Goal: Information Seeking & Learning: Find specific page/section

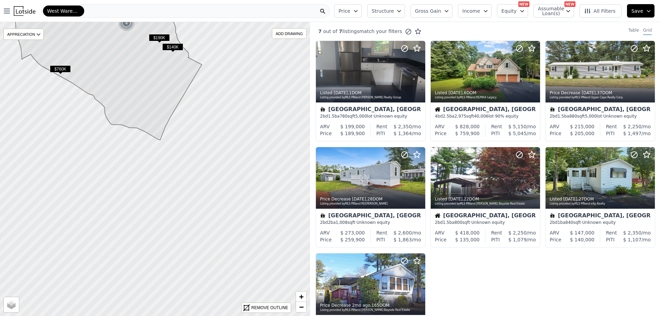
drag, startPoint x: 162, startPoint y: 206, endPoint x: 121, endPoint y: 76, distance: 135.6
click at [121, 76] on icon at bounding box center [108, 29] width 186 height 221
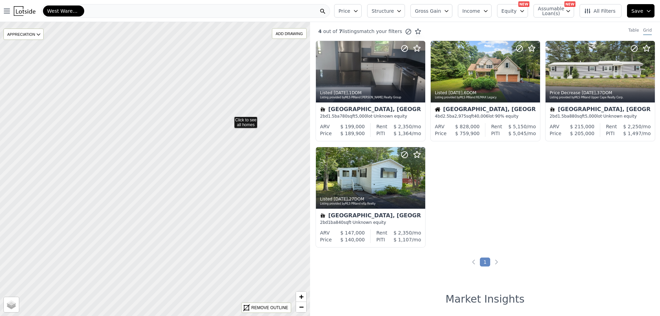
drag, startPoint x: 225, startPoint y: 161, endPoint x: 230, endPoint y: 116, distance: 44.8
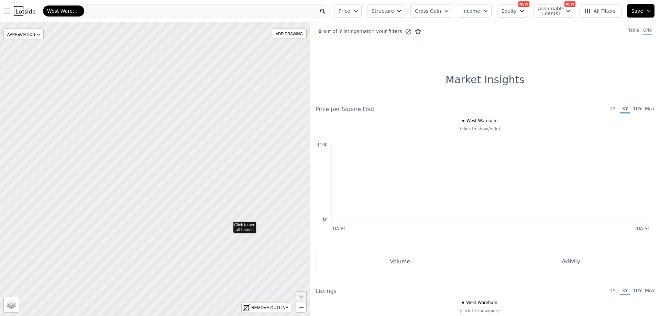
drag, startPoint x: 176, startPoint y: 134, endPoint x: 229, endPoint y: 224, distance: 104.1
drag, startPoint x: 196, startPoint y: 160, endPoint x: 172, endPoint y: 232, distance: 76.0
drag, startPoint x: 176, startPoint y: 104, endPoint x: 158, endPoint y: 269, distance: 165.7
click at [158, 269] on icon at bounding box center [155, 169] width 374 height 355
drag, startPoint x: 158, startPoint y: 186, endPoint x: 156, endPoint y: 261, distance: 75.0
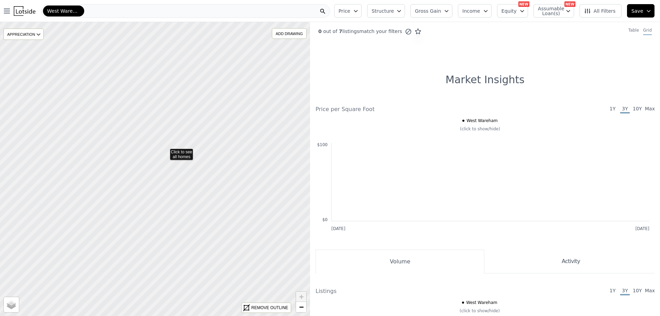
click at [165, 151] on icon at bounding box center [155, 169] width 374 height 355
drag, startPoint x: 188, startPoint y: 123, endPoint x: 174, endPoint y: 145, distance: 26.0
click at [174, 145] on div at bounding box center [155, 169] width 372 height 353
click at [168, 145] on div at bounding box center [155, 169] width 372 height 353
click at [597, 8] on span "All Filters" at bounding box center [600, 11] width 32 height 7
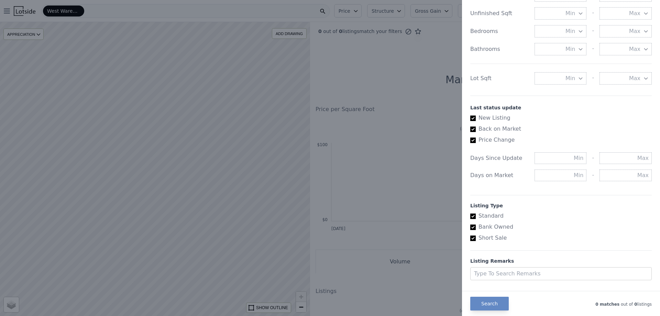
scroll to position [312, 0]
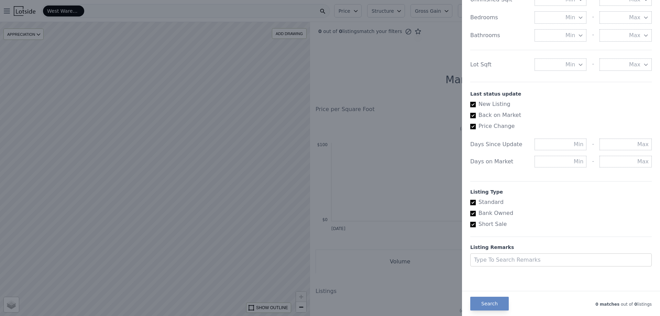
click at [220, 121] on div at bounding box center [330, 158] width 660 height 316
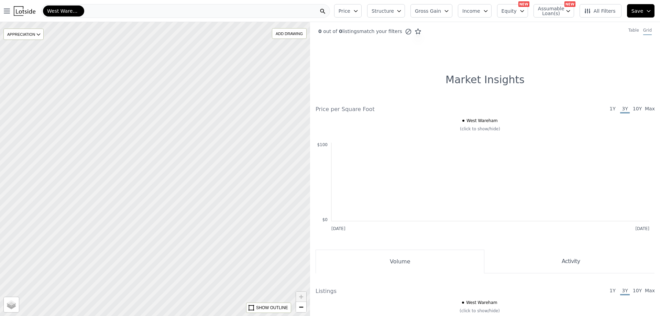
click at [212, 155] on div at bounding box center [155, 169] width 372 height 353
click at [69, 11] on span "West Wareham" at bounding box center [63, 11] width 33 height 7
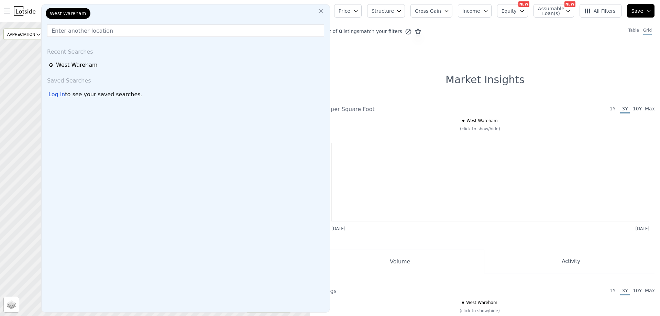
click at [324, 12] on icon at bounding box center [320, 11] width 7 height 7
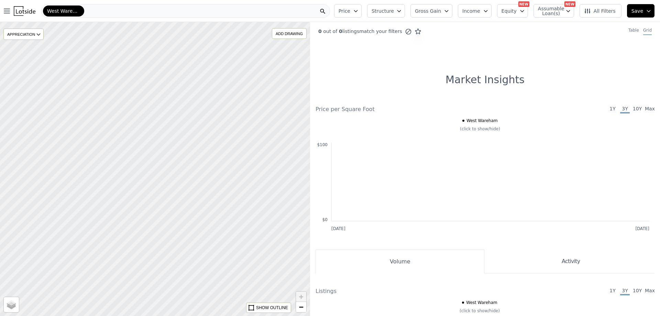
click at [57, 8] on span "West Wareham" at bounding box center [63, 11] width 33 height 7
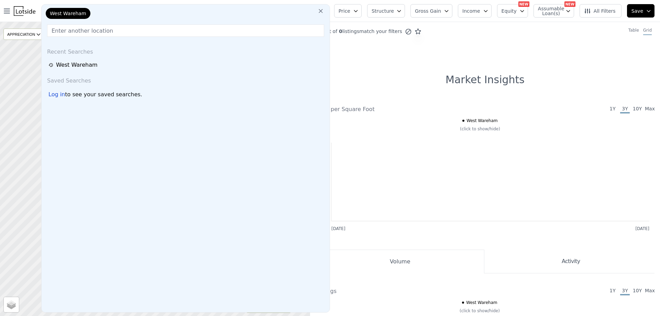
click at [57, 8] on div "West Wareham" at bounding box center [68, 13] width 45 height 11
click at [80, 29] on input "text" at bounding box center [185, 30] width 277 height 12
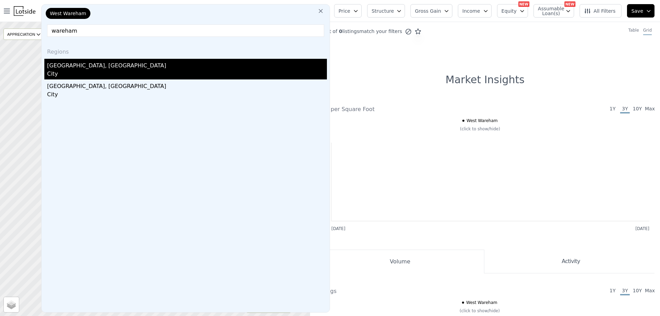
type input "wareham"
click at [75, 67] on div "Wareham Center, MA" at bounding box center [187, 64] width 280 height 11
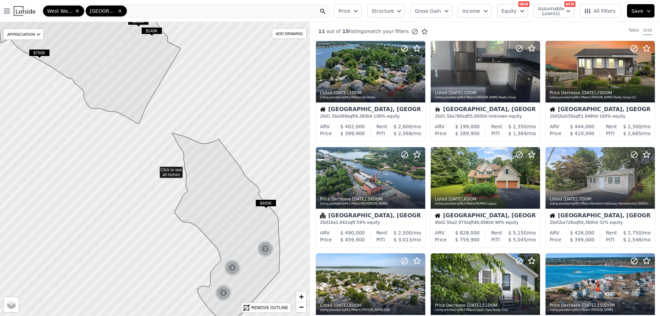
click at [155, 7] on div "West Wareham Wareham Center" at bounding box center [185, 11] width 289 height 14
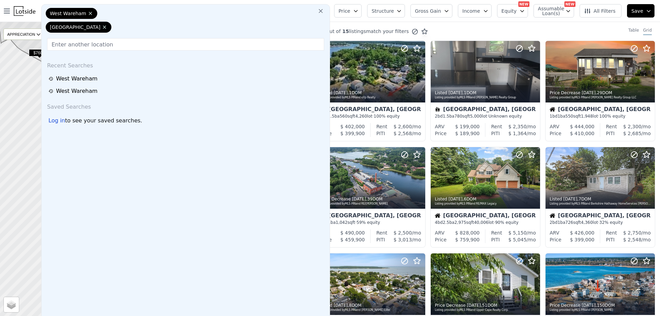
click at [154, 10] on div "West Wareham Wareham Center" at bounding box center [185, 22] width 283 height 28
click at [118, 46] on input "text" at bounding box center [185, 44] width 277 height 12
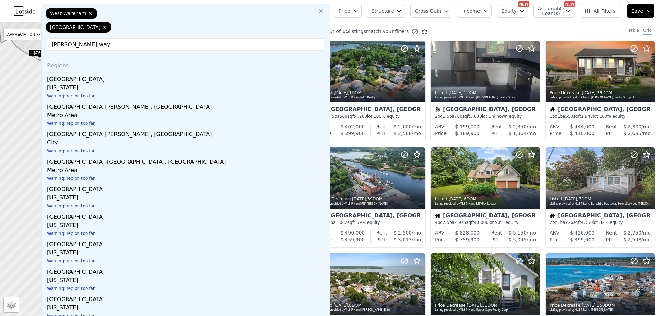
click at [120, 48] on input "[PERSON_NAME] way" at bounding box center [185, 44] width 277 height 12
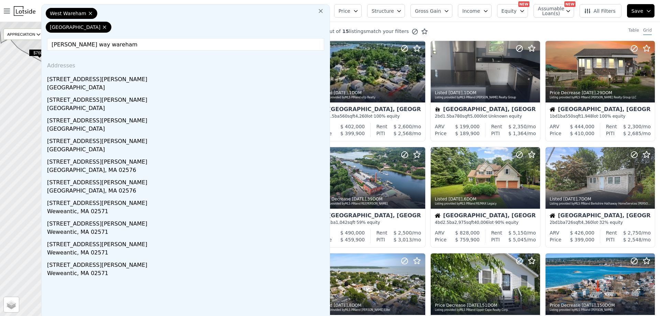
click at [119, 44] on input "[PERSON_NAME] way wareham" at bounding box center [185, 44] width 277 height 12
click at [129, 41] on input "[PERSON_NAME] way wareham" at bounding box center [185, 44] width 277 height 12
click at [123, 41] on input "[PERSON_NAME] way wareham" at bounding box center [185, 44] width 277 height 12
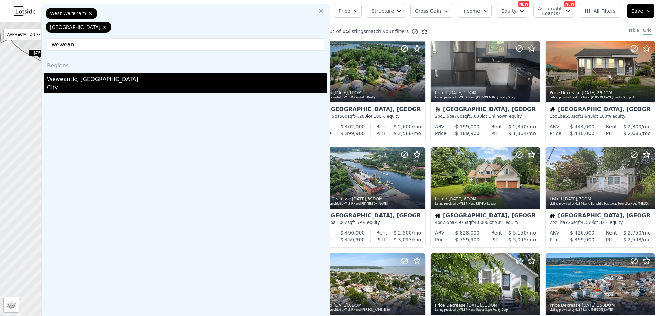
type input "wewean"
click at [86, 81] on div "Weweantic, MA" at bounding box center [187, 78] width 280 height 11
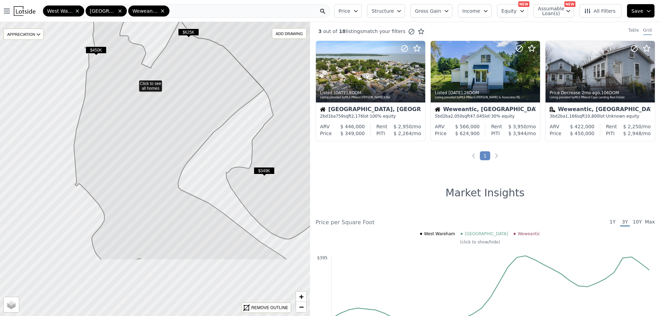
drag, startPoint x: 168, startPoint y: 213, endPoint x: 167, endPoint y: 161, distance: 51.3
click at [167, 161] on icon at bounding box center [180, 122] width 213 height 276
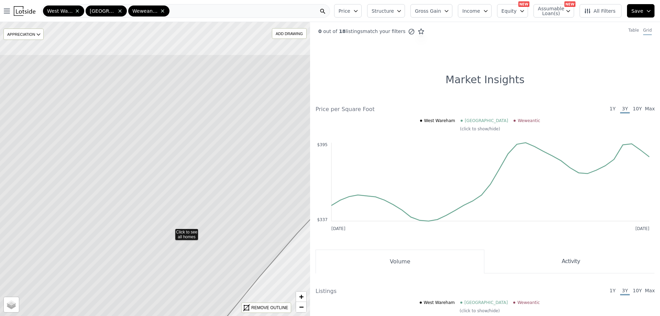
drag, startPoint x: 178, startPoint y: 148, endPoint x: 188, endPoint y: 186, distance: 39.5
click at [188, 186] on icon at bounding box center [171, 231] width 374 height 354
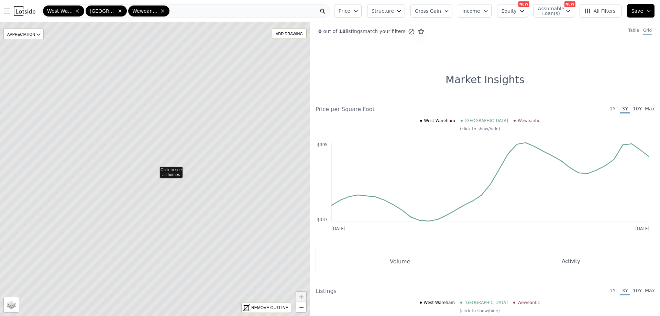
drag, startPoint x: 211, startPoint y: 145, endPoint x: 195, endPoint y: 169, distance: 28.7
click at [195, 169] on icon at bounding box center [155, 169] width 374 height 354
click at [196, 164] on icon at bounding box center [155, 169] width 374 height 354
click at [188, 155] on icon at bounding box center [155, 169] width 374 height 354
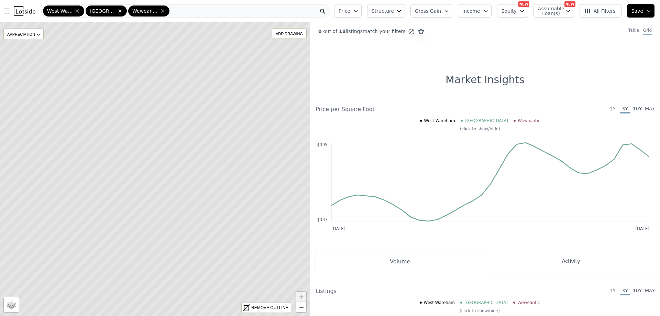
click at [188, 155] on icon at bounding box center [155, 169] width 374 height 354
click at [168, 166] on icon at bounding box center [155, 169] width 374 height 354
click at [78, 11] on icon at bounding box center [78, 11] width 6 height 6
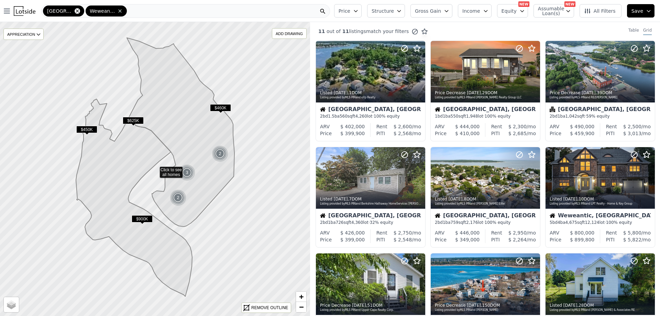
click at [78, 11] on icon at bounding box center [78, 11] width 6 height 6
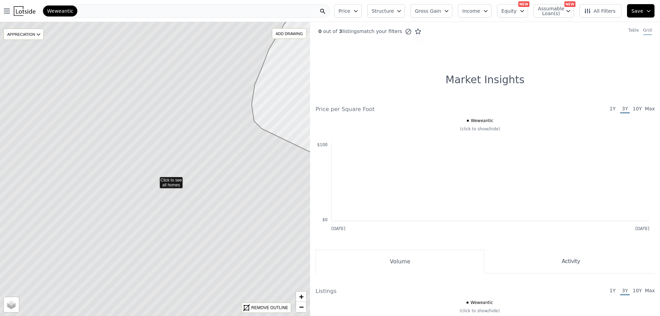
drag, startPoint x: 219, startPoint y: 128, endPoint x: 178, endPoint y: 227, distance: 107.0
click at [191, 274] on icon at bounding box center [155, 179] width 374 height 354
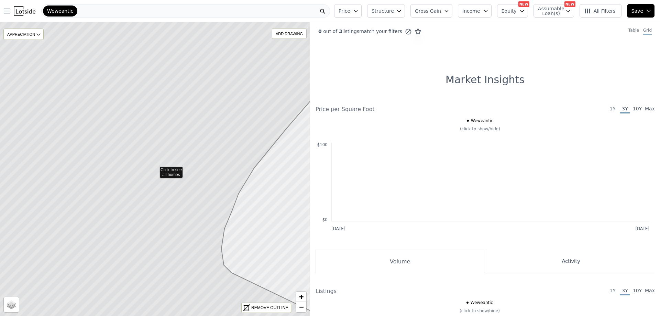
click at [186, 225] on icon at bounding box center [155, 169] width 374 height 354
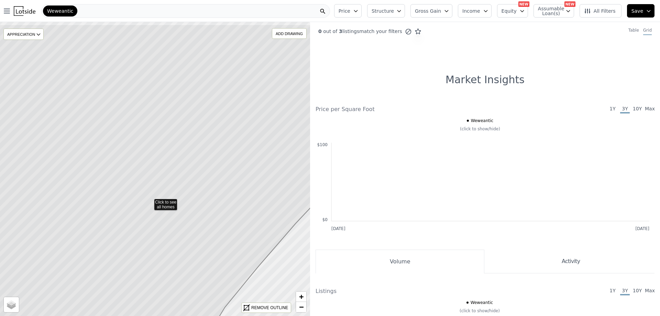
drag, startPoint x: 196, startPoint y: 148, endPoint x: 194, endPoint y: 158, distance: 9.9
click at [194, 158] on icon at bounding box center [150, 201] width 374 height 354
click at [181, 138] on icon at bounding box center [155, 169] width 374 height 354
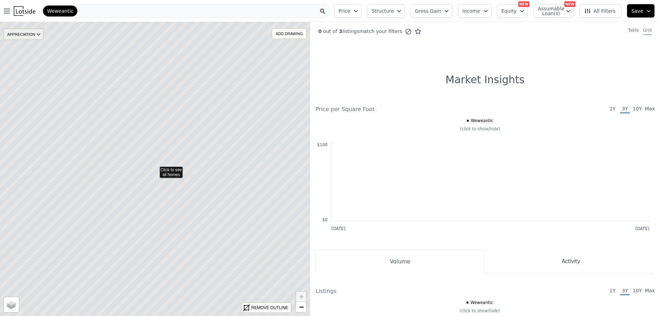
click at [32, 33] on div "APPRECIATION" at bounding box center [23, 34] width 40 height 11
click at [36, 44] on div "None" at bounding box center [29, 45] width 21 height 10
click at [359, 9] on icon "button" at bounding box center [356, 11] width 6 height 6
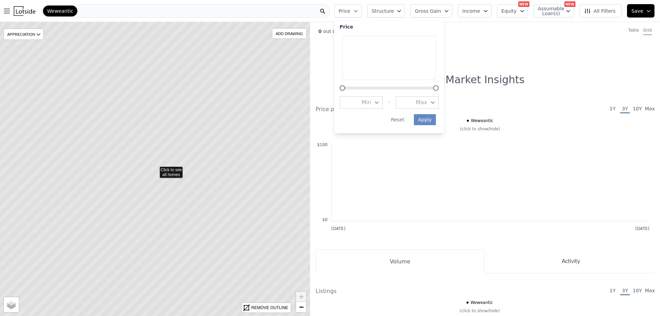
click at [359, 9] on icon "button" at bounding box center [356, 11] width 6 height 6
click at [394, 9] on span "Structure" at bounding box center [383, 11] width 22 height 7
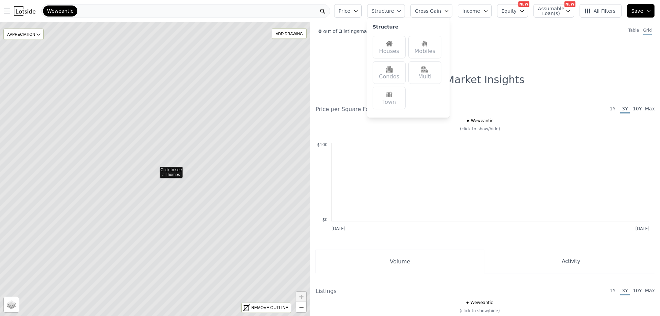
click at [393, 43] on img at bounding box center [389, 43] width 7 height 7
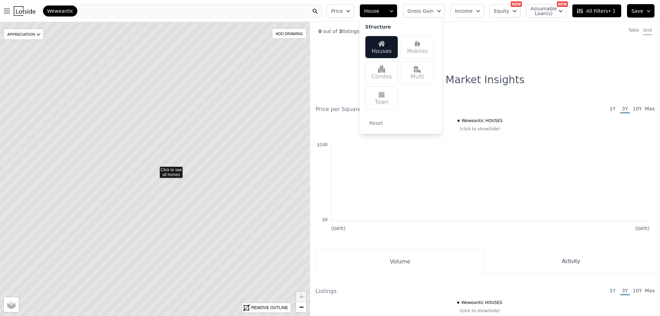
click at [398, 9] on button "House" at bounding box center [379, 10] width 38 height 13
click at [434, 10] on span "Gross Gain" at bounding box center [421, 11] width 26 height 7
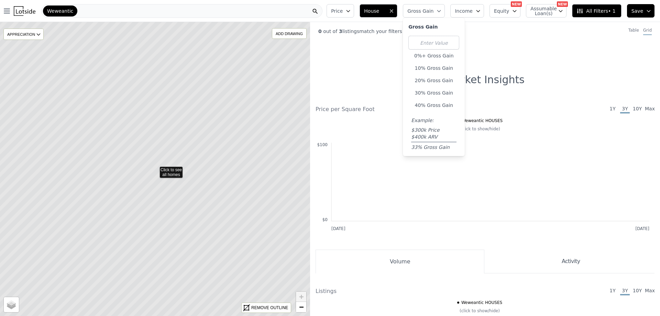
click at [434, 10] on span "Gross Gain" at bounding box center [421, 11] width 26 height 7
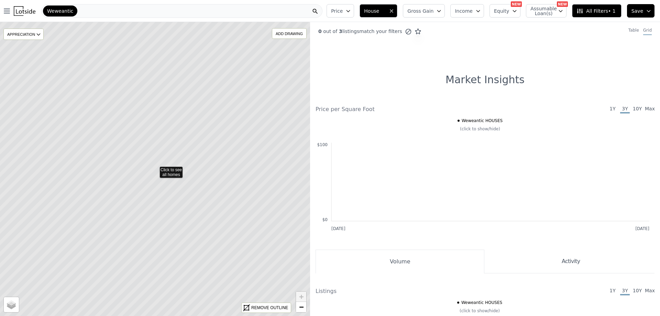
click at [508, 13] on span "Equity" at bounding box center [501, 11] width 15 height 7
click at [636, 12] on span "Save" at bounding box center [638, 11] width 12 height 7
click at [640, 10] on span "Save" at bounding box center [638, 11] width 12 height 7
click at [263, 308] on div "REMOVE OUTLINE" at bounding box center [269, 308] width 37 height 6
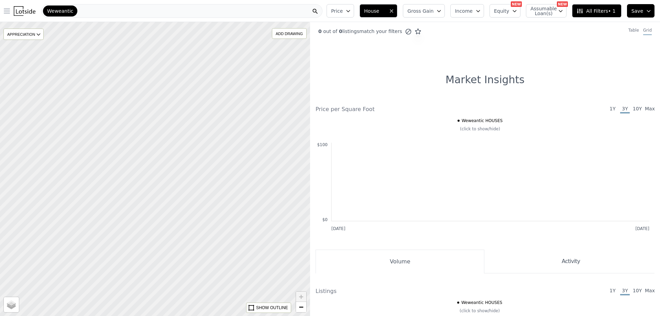
click at [7, 9] on icon "button" at bounding box center [7, 11] width 6 height 4
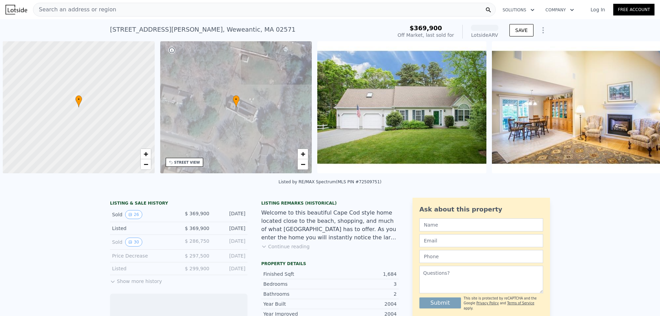
scroll to position [0, 3]
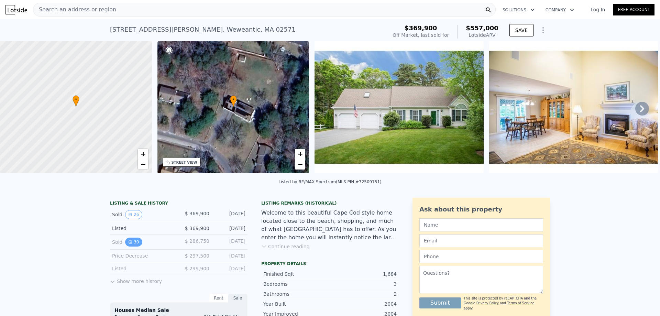
click at [129, 244] on icon "View historical data" at bounding box center [130, 242] width 4 height 4
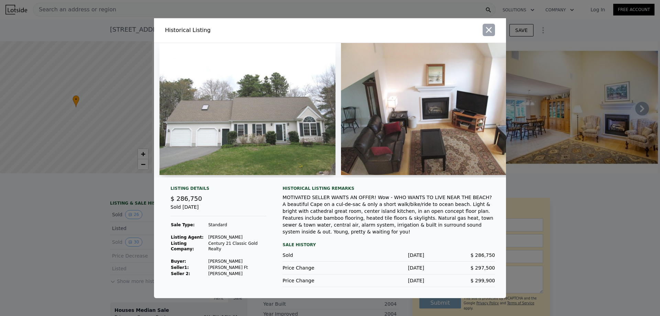
click at [493, 32] on icon "button" at bounding box center [489, 30] width 10 height 10
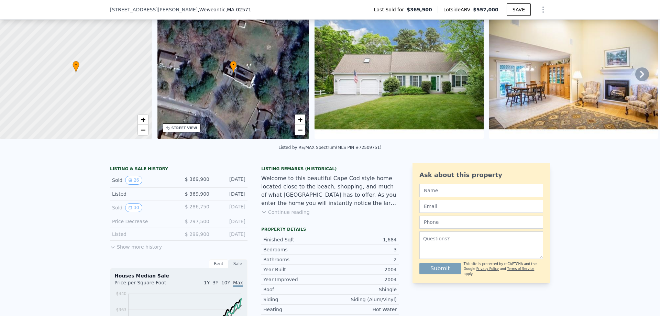
click at [123, 250] on button "Show more history" at bounding box center [136, 246] width 52 height 10
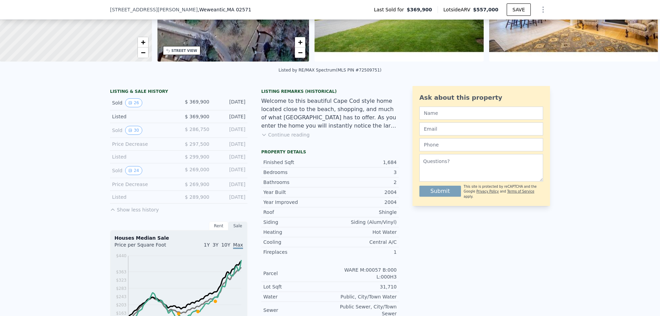
scroll to position [135, 0]
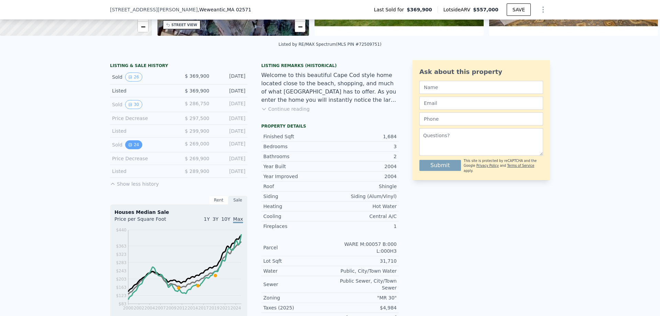
click at [132, 149] on button "24" at bounding box center [133, 144] width 17 height 9
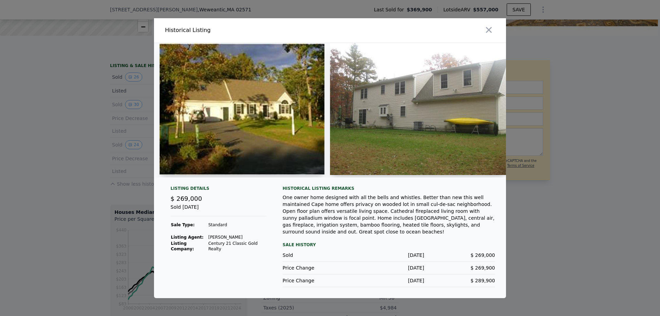
click at [443, 119] on img at bounding box center [418, 109] width 176 height 132
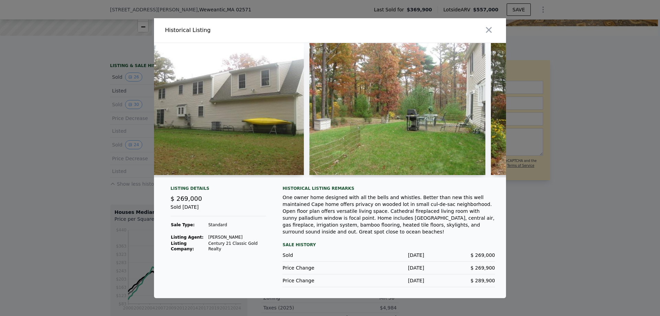
scroll to position [0, 205]
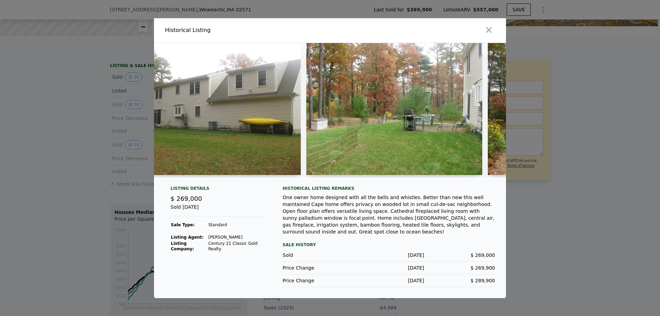
click at [347, 118] on img at bounding box center [394, 109] width 176 height 132
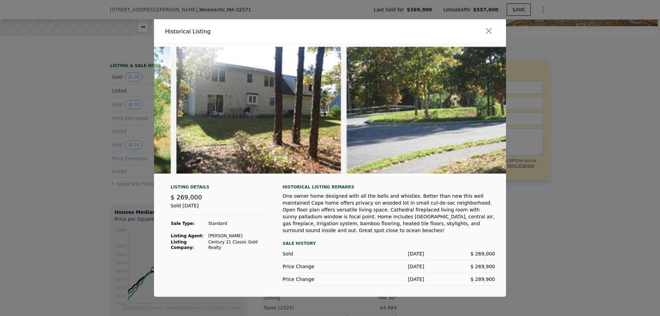
scroll to position [0, 3783]
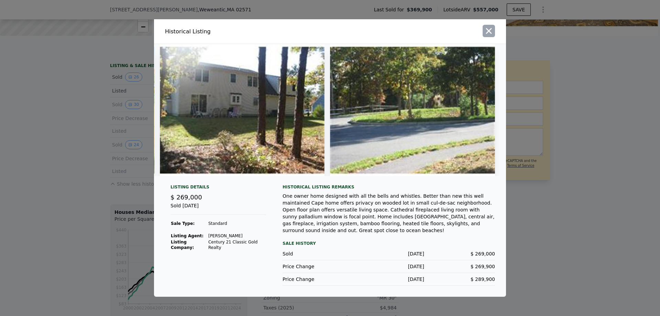
click at [491, 32] on icon "button" at bounding box center [489, 31] width 10 height 10
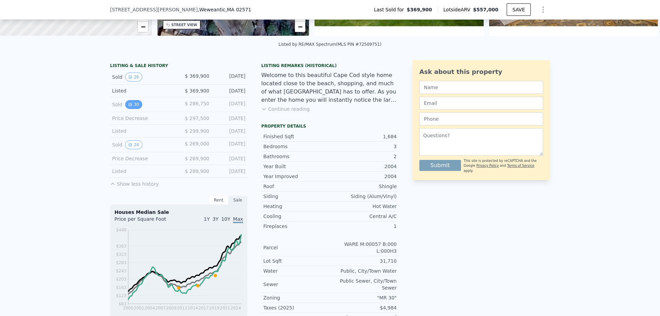
click at [132, 109] on button "30" at bounding box center [133, 104] width 17 height 9
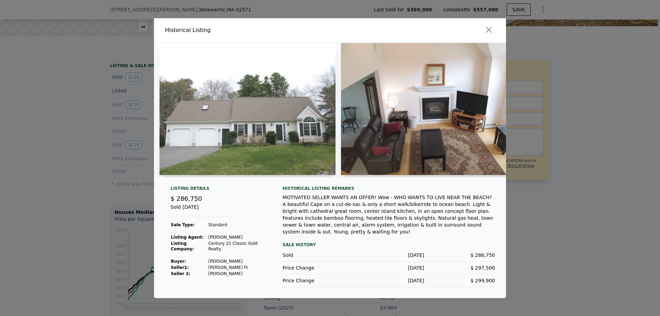
click at [71, 144] on div at bounding box center [330, 158] width 660 height 316
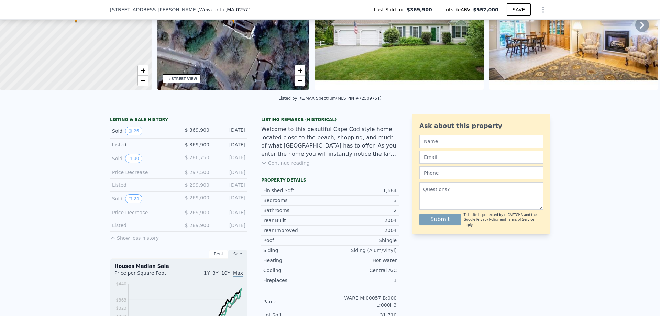
scroll to position [2, 0]
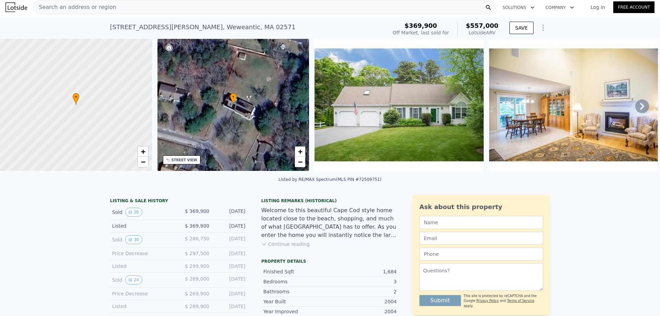
click at [86, 104] on div at bounding box center [76, 105] width 182 height 159
click at [143, 152] on span "+" at bounding box center [143, 151] width 4 height 9
click at [143, 153] on span "+" at bounding box center [143, 151] width 4 height 9
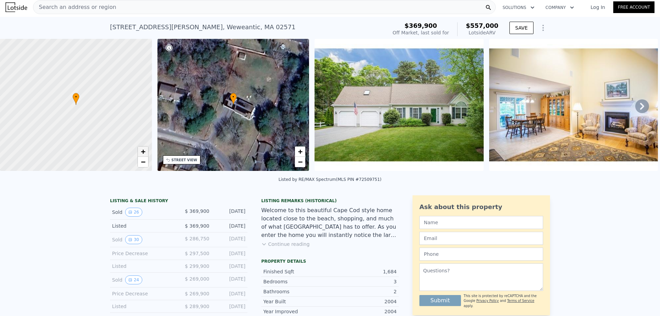
click at [143, 153] on span "+" at bounding box center [143, 151] width 4 height 9
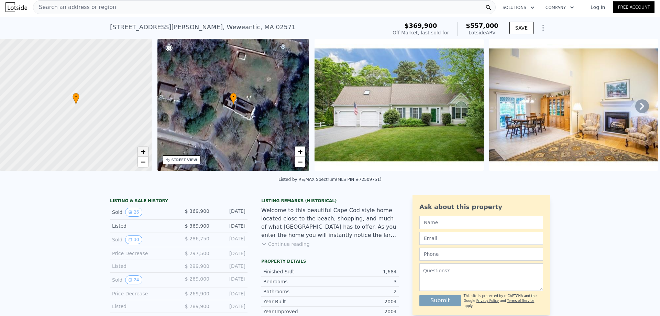
click at [143, 153] on span "+" at bounding box center [143, 151] width 4 height 9
drag, startPoint x: 46, startPoint y: 115, endPoint x: 89, endPoint y: 125, distance: 44.3
click at [89, 125] on div at bounding box center [85, 107] width 182 height 159
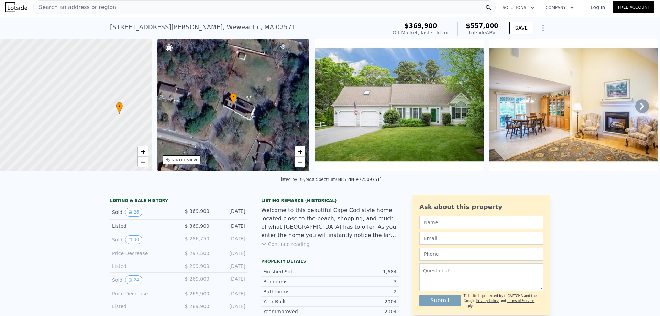
click at [89, 107] on div at bounding box center [76, 105] width 182 height 159
click at [134, 7] on div "Search an address or region" at bounding box center [264, 7] width 463 height 14
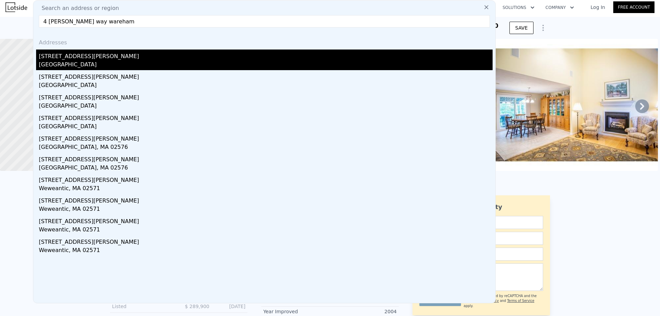
type input "4 [PERSON_NAME] way wareham"
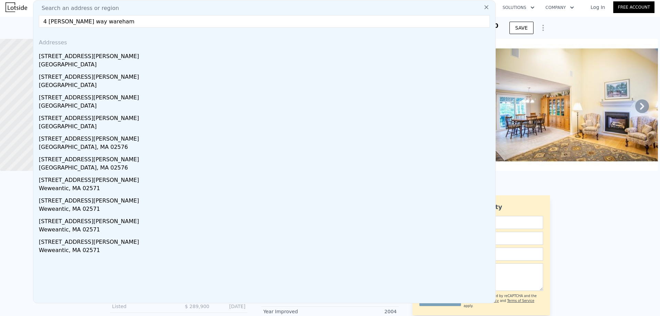
drag, startPoint x: 65, startPoint y: 62, endPoint x: 68, endPoint y: 61, distance: 4.0
click at [47, 63] on div "[GEOGRAPHIC_DATA]" at bounding box center [266, 66] width 454 height 10
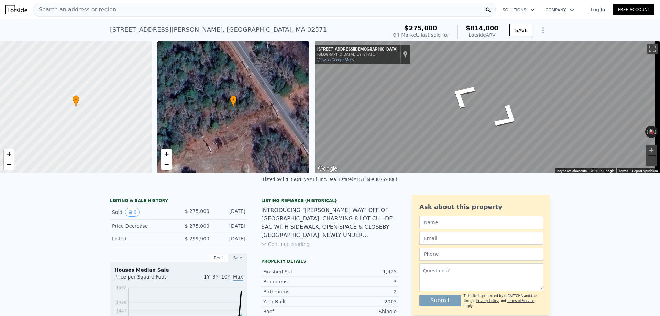
click at [76, 108] on div at bounding box center [76, 107] width 182 height 159
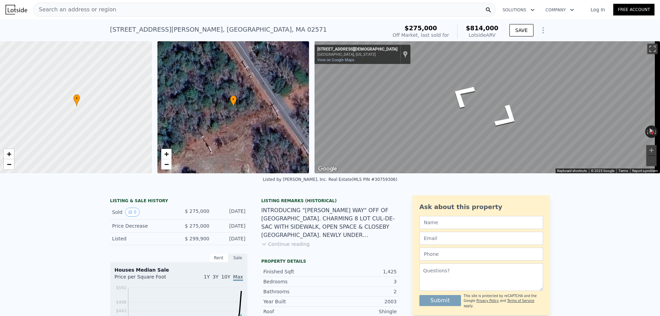
click at [76, 108] on div at bounding box center [76, 107] width 182 height 159
click at [87, 106] on div at bounding box center [76, 107] width 182 height 159
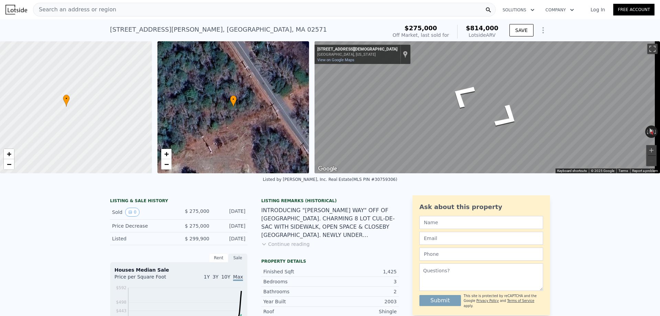
click at [81, 106] on div at bounding box center [76, 107] width 182 height 159
click at [43, 109] on div at bounding box center [76, 107] width 182 height 159
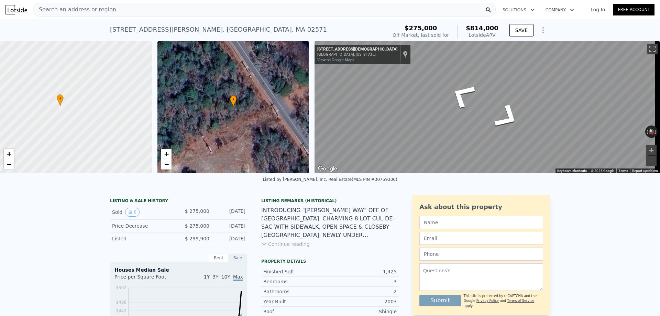
click at [43, 109] on div at bounding box center [76, 107] width 182 height 159
click at [47, 108] on div at bounding box center [76, 107] width 182 height 159
click at [57, 101] on div at bounding box center [76, 107] width 182 height 159
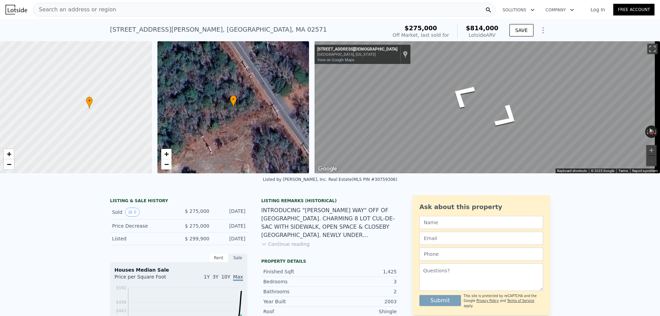
type input "1.5"
type input "1422"
type input "2302"
type input "18750"
type input "39604"
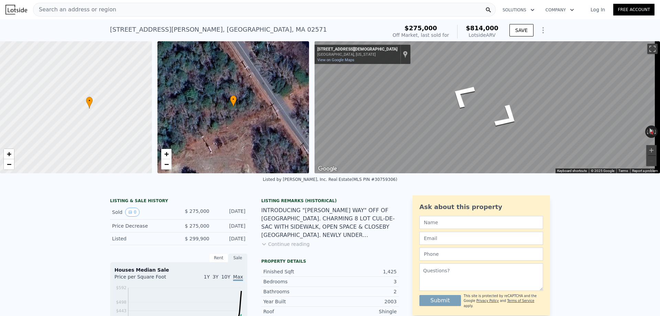
type input "$ 557,000"
type input "4"
type input "$ 131,821"
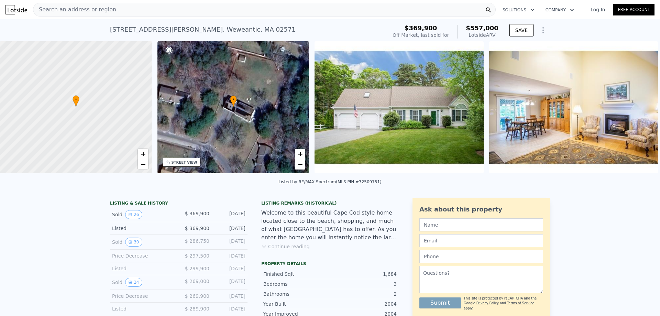
click at [93, 10] on span "Search an address or region" at bounding box center [74, 10] width 83 height 8
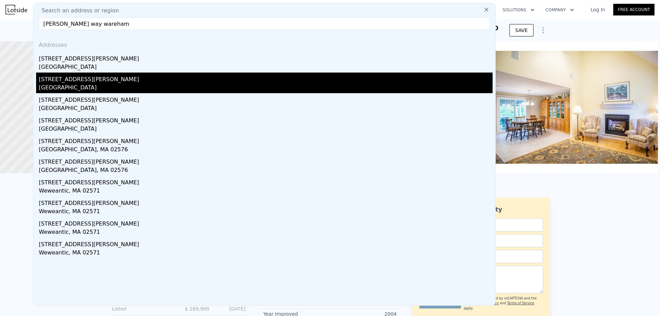
type input "[PERSON_NAME] way wareham"
click at [74, 81] on div "[STREET_ADDRESS][PERSON_NAME]" at bounding box center [266, 78] width 454 height 11
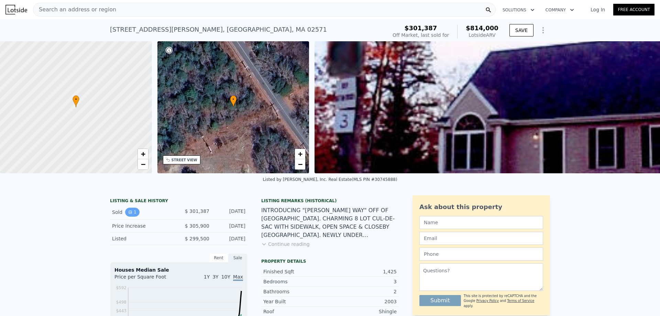
click at [130, 215] on button "1" at bounding box center [132, 212] width 14 height 9
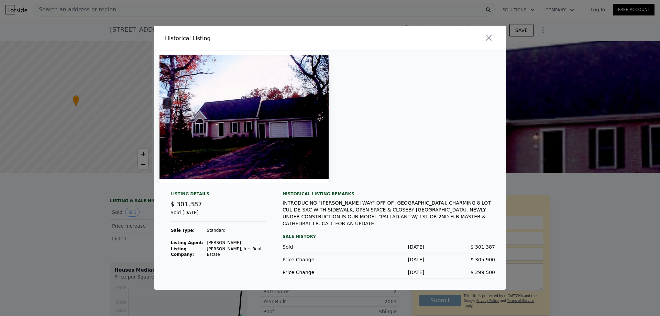
click at [488, 41] on icon "button" at bounding box center [489, 38] width 10 height 10
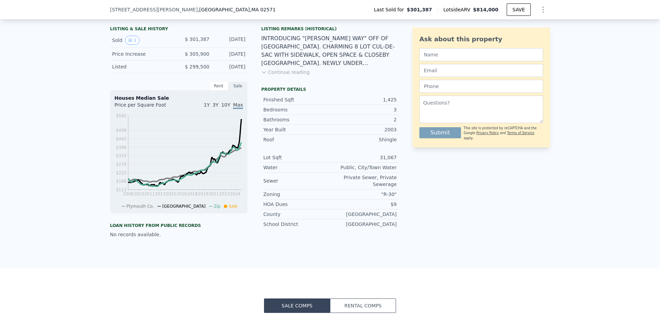
scroll to position [342, 0]
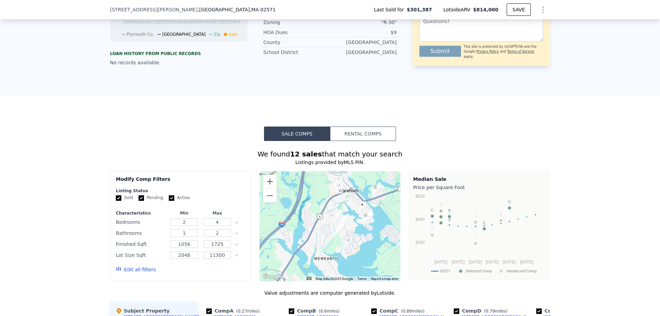
drag, startPoint x: 329, startPoint y: 248, endPoint x: 358, endPoint y: 238, distance: 30.7
click at [358, 238] on div at bounding box center [330, 226] width 141 height 110
click at [326, 245] on div at bounding box center [330, 226] width 141 height 110
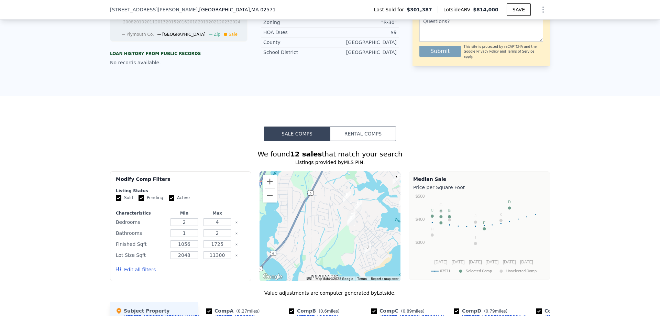
click at [347, 239] on div at bounding box center [330, 226] width 141 height 110
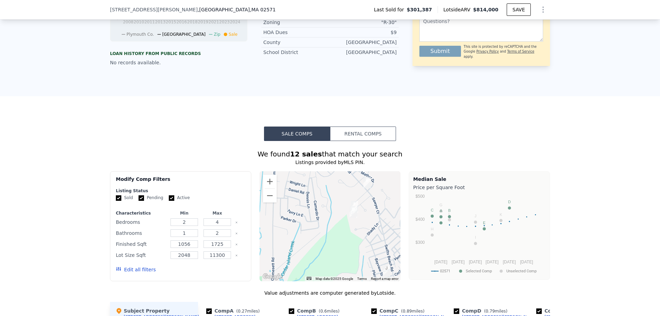
click at [360, 222] on div at bounding box center [330, 226] width 141 height 110
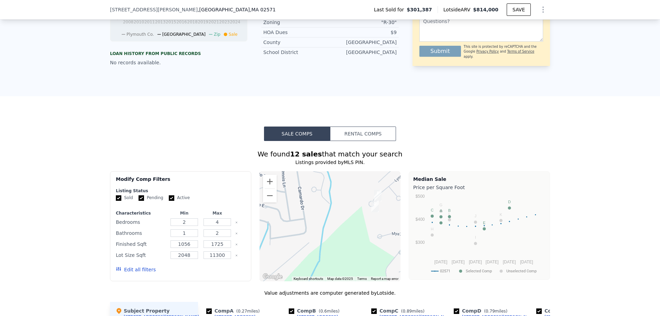
click at [339, 231] on div at bounding box center [330, 226] width 141 height 110
click at [265, 203] on button "Zoom out" at bounding box center [270, 196] width 14 height 14
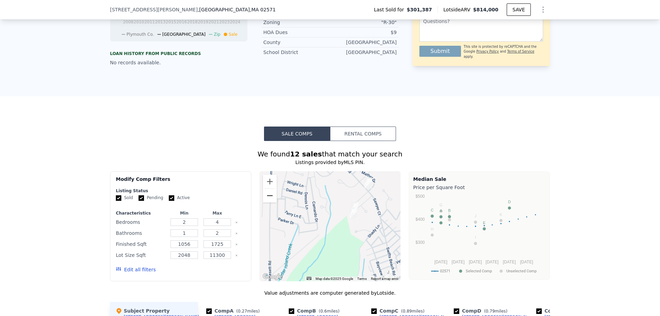
click at [266, 203] on button "Zoom out" at bounding box center [270, 196] width 14 height 14
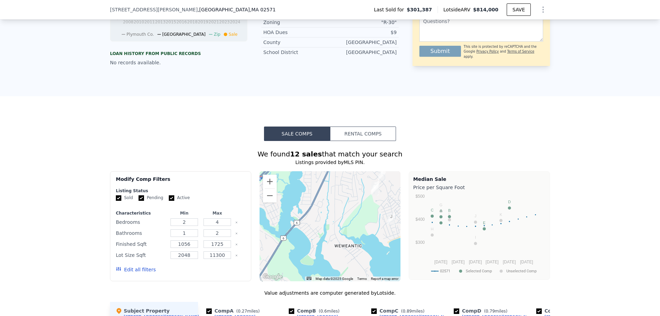
drag, startPoint x: 300, startPoint y: 236, endPoint x: 333, endPoint y: 208, distance: 43.7
click at [333, 208] on div at bounding box center [330, 226] width 141 height 110
click at [339, 211] on div at bounding box center [330, 226] width 141 height 110
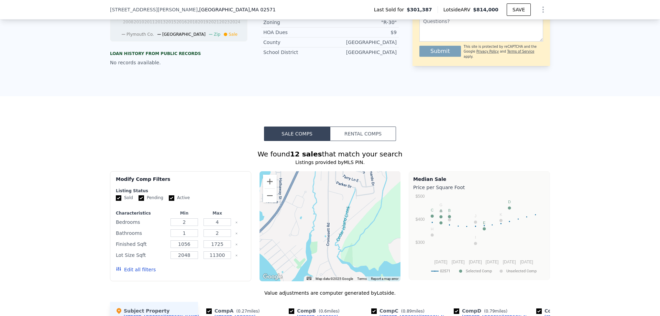
click at [337, 199] on div at bounding box center [330, 226] width 141 height 110
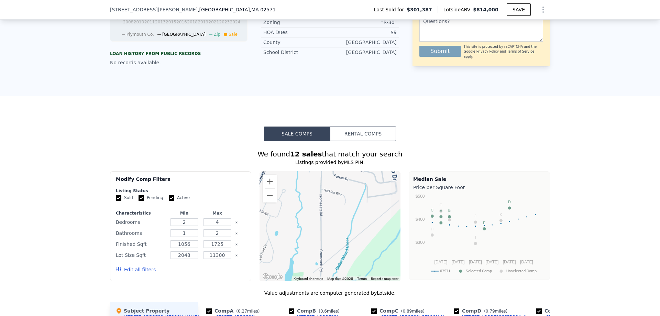
click at [336, 195] on div at bounding box center [330, 226] width 141 height 110
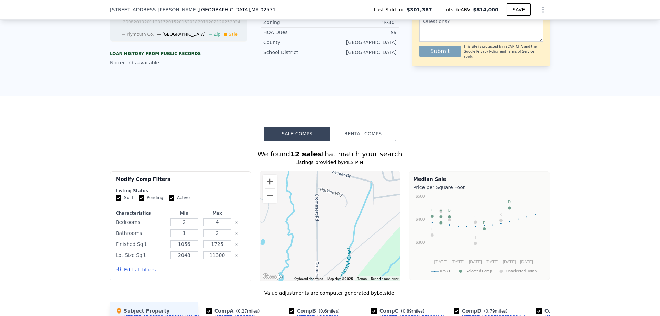
click at [336, 195] on div at bounding box center [330, 226] width 141 height 110
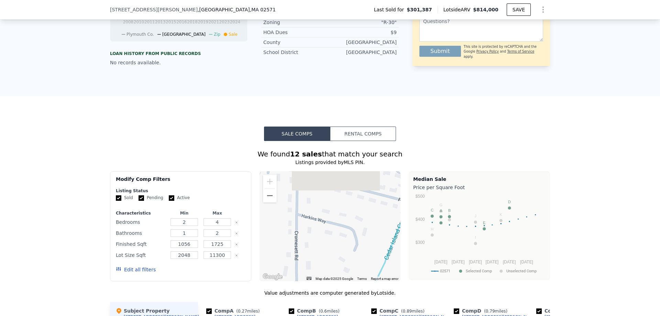
drag, startPoint x: 337, startPoint y: 199, endPoint x: 340, endPoint y: 230, distance: 31.1
click at [340, 230] on div at bounding box center [330, 226] width 141 height 110
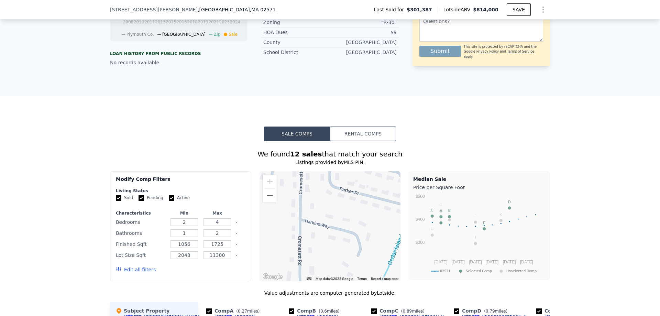
click at [339, 221] on div at bounding box center [330, 226] width 141 height 110
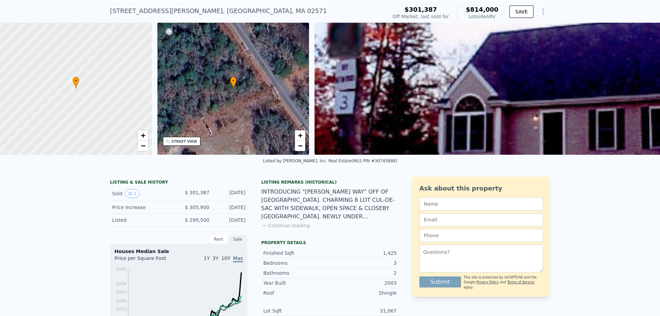
scroll to position [2, 0]
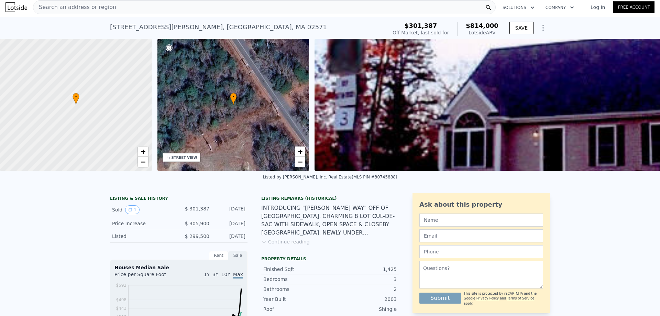
click at [112, 6] on div "Search an address or region" at bounding box center [264, 7] width 463 height 14
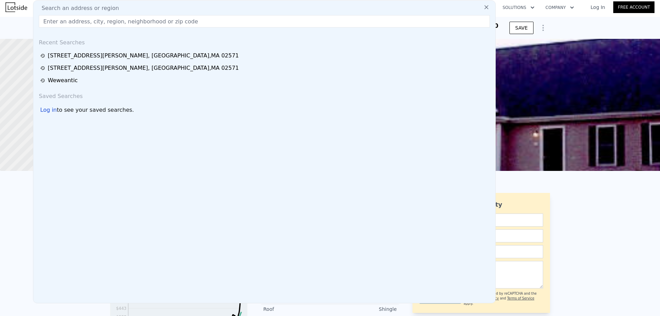
click at [120, 19] on input "text" at bounding box center [264, 21] width 451 height 12
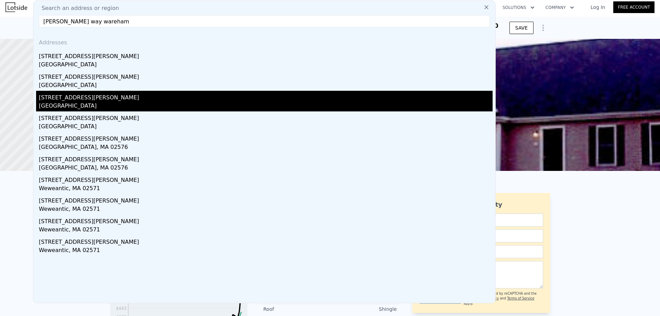
type input "[PERSON_NAME] way wareham"
click at [92, 102] on div "[GEOGRAPHIC_DATA]" at bounding box center [266, 107] width 454 height 10
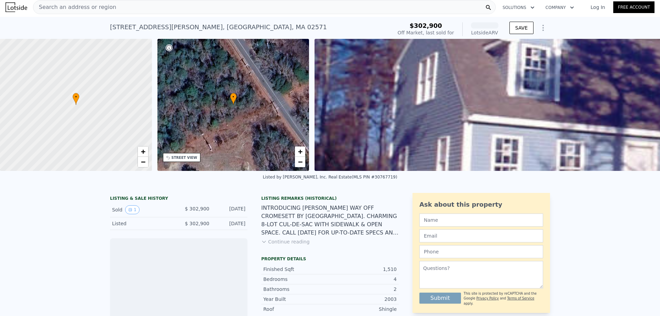
click at [381, 99] on img at bounding box center [642, 105] width 655 height 132
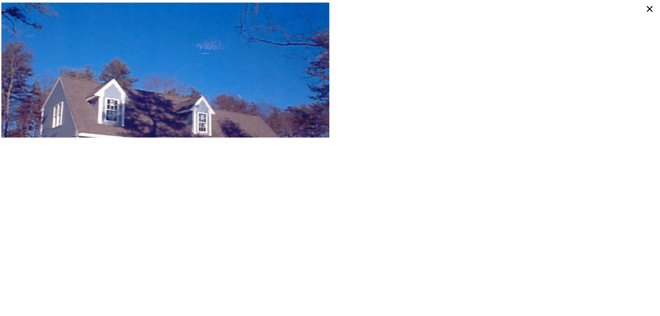
click at [648, 10] on icon at bounding box center [650, 9] width 12 height 12
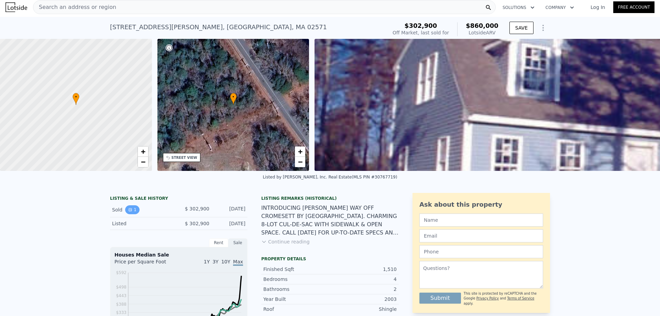
click at [129, 211] on icon "View historical data" at bounding box center [130, 209] width 3 height 3
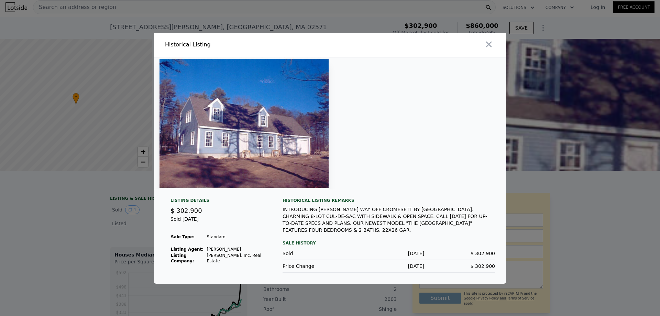
click at [52, 225] on div at bounding box center [330, 158] width 660 height 316
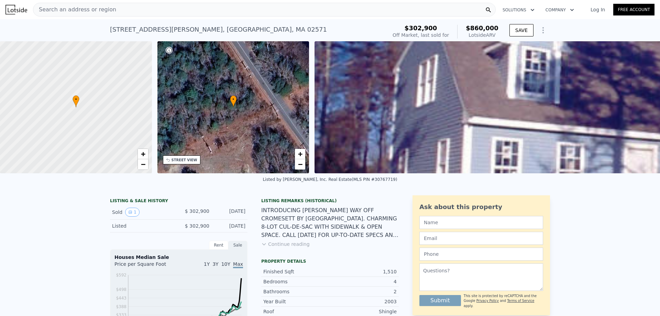
click at [122, 8] on div "Search an address or region" at bounding box center [264, 10] width 463 height 14
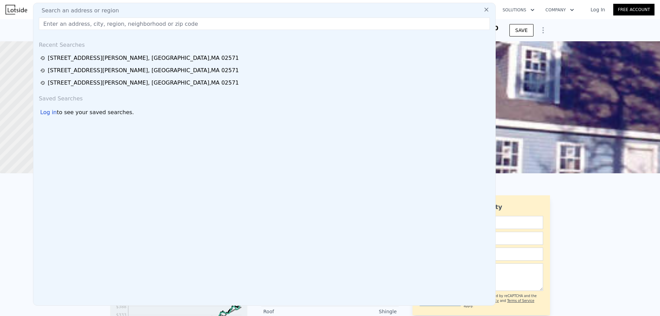
click at [122, 8] on div "Search an address or region" at bounding box center [264, 11] width 457 height 8
click at [71, 26] on input "text" at bounding box center [264, 24] width 451 height 12
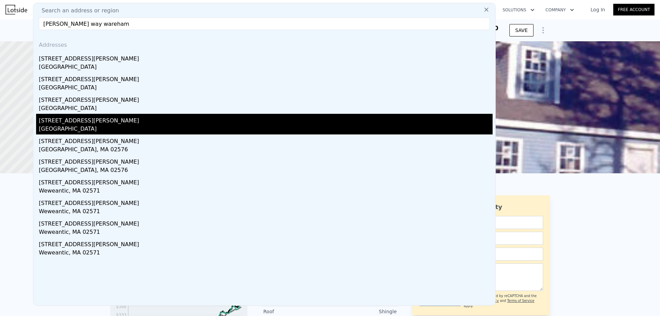
type input "[PERSON_NAME] way wareham"
click at [83, 126] on div "[GEOGRAPHIC_DATA]" at bounding box center [266, 130] width 454 height 10
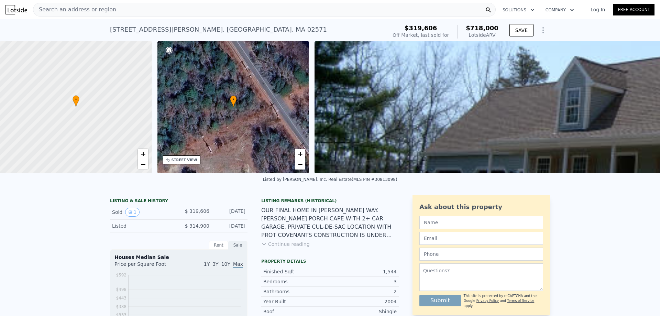
click at [496, 116] on img at bounding box center [642, 107] width 655 height 132
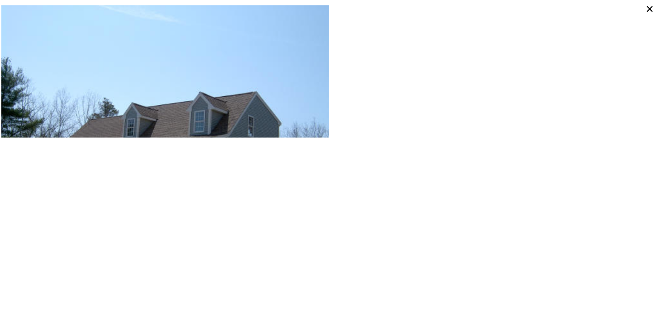
click at [645, 7] on icon at bounding box center [650, 9] width 12 height 12
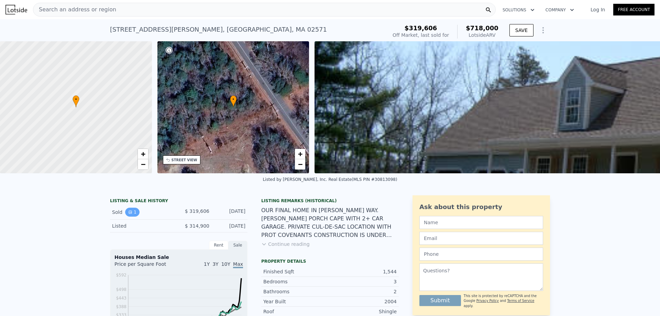
click at [128, 214] on icon "View historical data" at bounding box center [130, 212] width 4 height 4
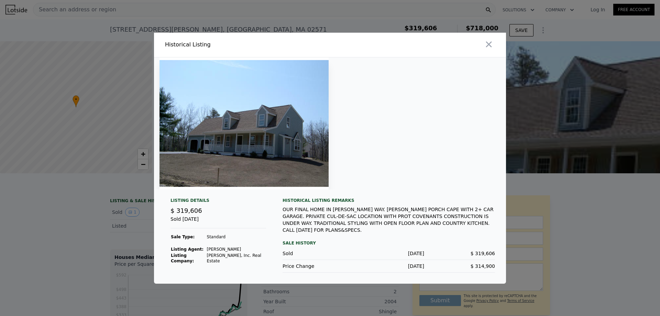
click at [54, 216] on div at bounding box center [330, 158] width 660 height 316
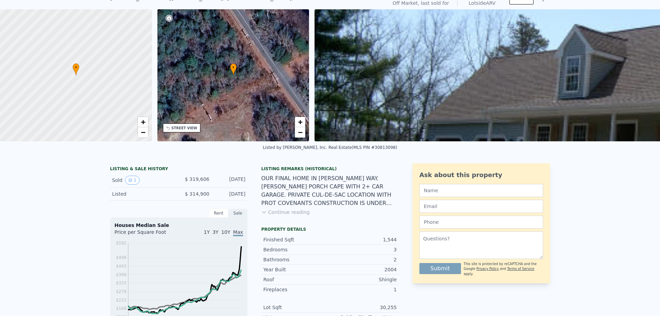
scroll to position [2, 0]
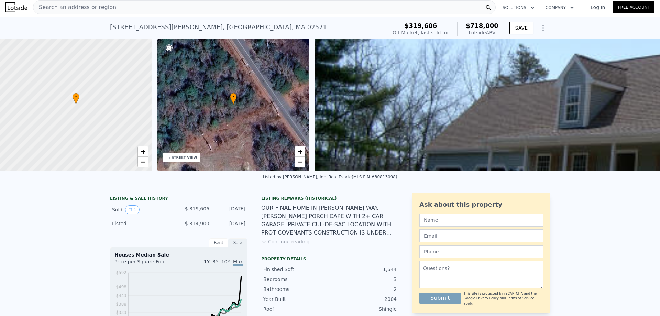
click at [57, 1] on div "Search an address or region" at bounding box center [74, 7] width 83 height 13
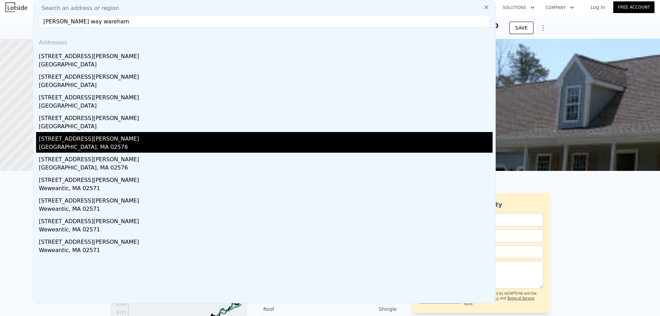
type input "[PERSON_NAME] way wareham"
click at [117, 141] on div "[STREET_ADDRESS][PERSON_NAME]" at bounding box center [266, 137] width 454 height 11
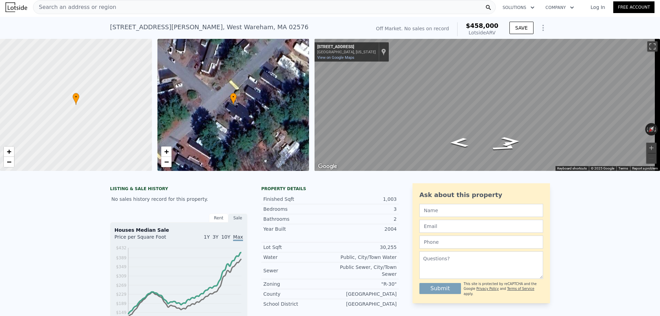
click at [129, 3] on div "Search an address or region" at bounding box center [264, 7] width 463 height 14
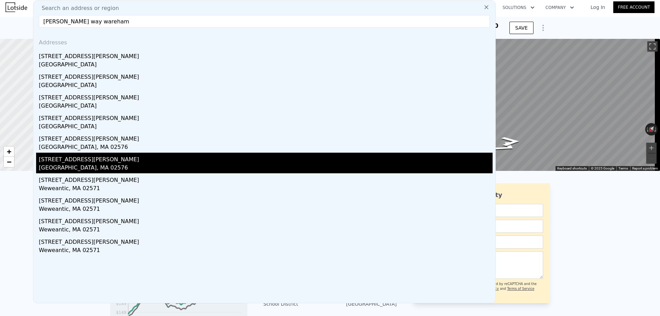
type input "[PERSON_NAME] way wareham"
click at [95, 163] on div "[STREET_ADDRESS][PERSON_NAME]" at bounding box center [266, 158] width 454 height 11
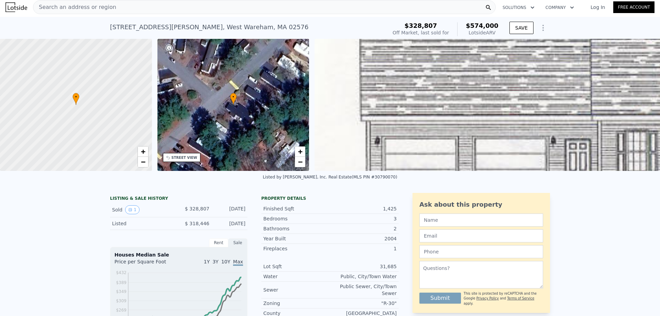
click at [74, 9] on span "Search an address or region" at bounding box center [74, 7] width 83 height 8
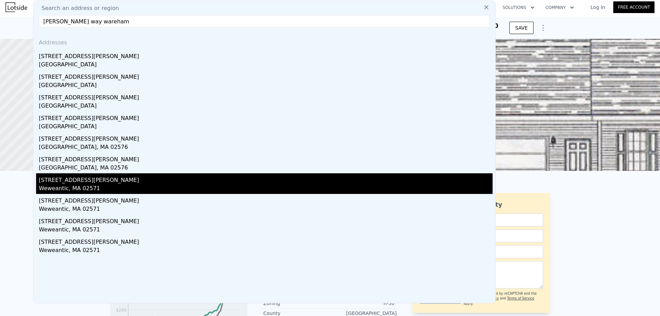
type input "[PERSON_NAME] way wareham"
click at [66, 182] on div "[STREET_ADDRESS][PERSON_NAME]" at bounding box center [266, 178] width 454 height 11
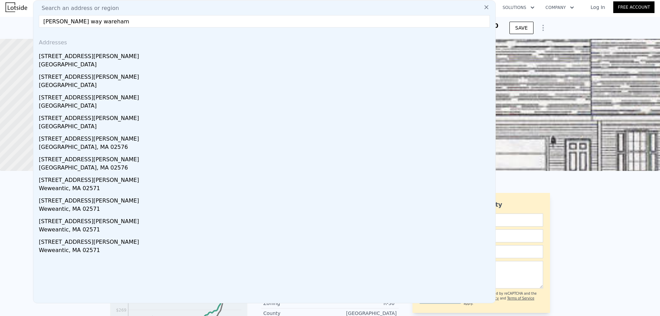
type input "4"
type input "1.5"
type input "1422"
type input "2302"
type input "18750"
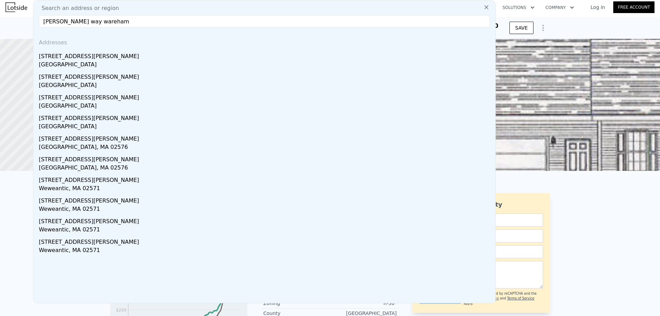
type input "39604"
type input "$ 557,000"
type input "$ 131,821"
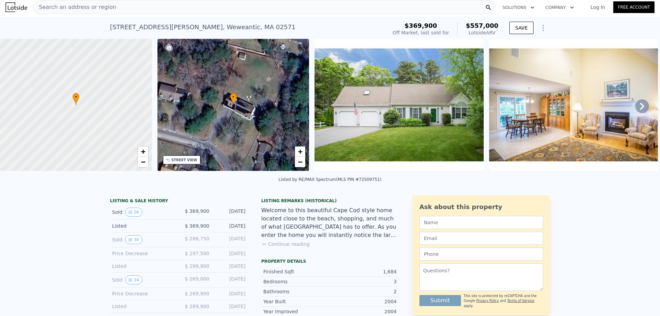
click at [85, 7] on span "Search an address or region" at bounding box center [74, 7] width 83 height 8
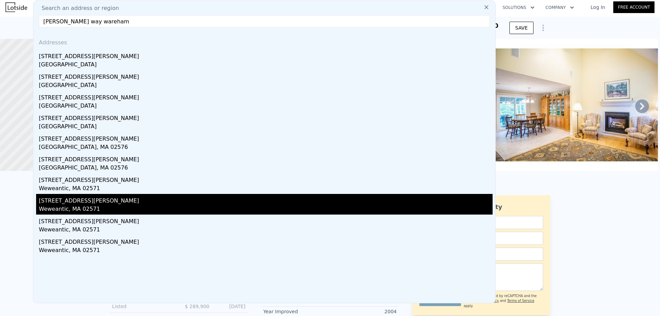
type input "[PERSON_NAME] way wareham"
click at [79, 202] on div "[STREET_ADDRESS][PERSON_NAME]" at bounding box center [266, 199] width 454 height 11
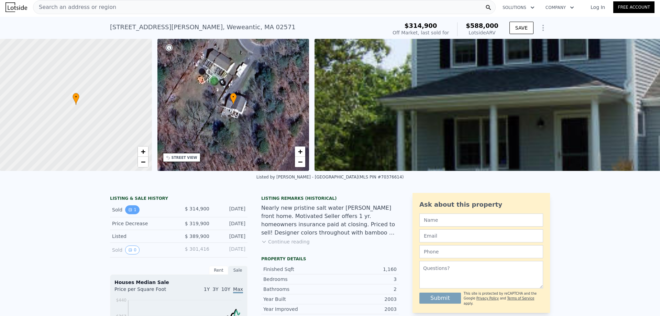
click at [128, 212] on button "1" at bounding box center [132, 209] width 14 height 9
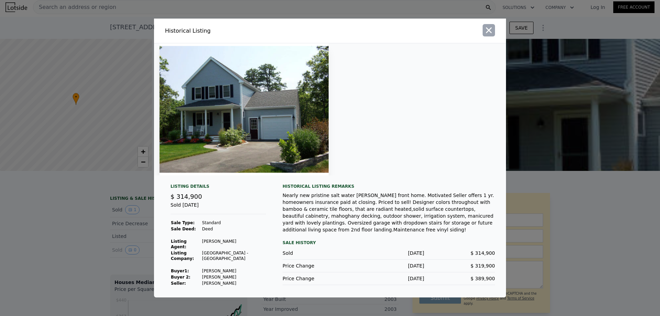
click at [483, 33] on button "button" at bounding box center [489, 30] width 12 height 12
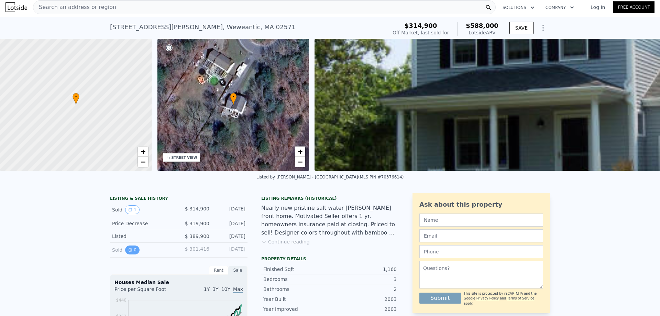
click at [131, 255] on button "0" at bounding box center [132, 250] width 14 height 9
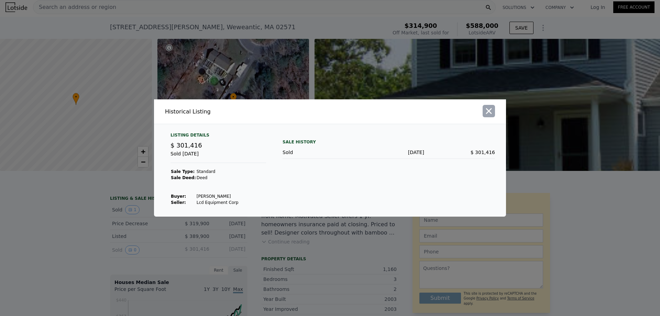
click at [487, 109] on icon "button" at bounding box center [489, 111] width 6 height 6
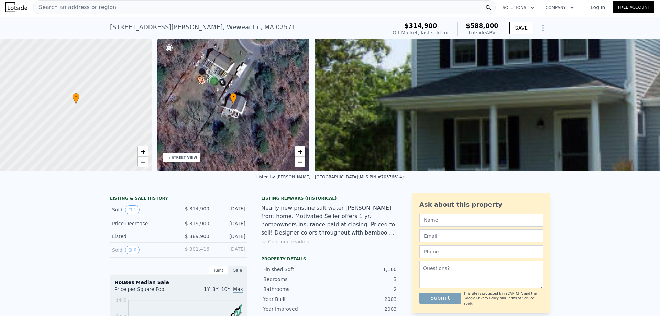
click at [111, 12] on div "Search an address or region" at bounding box center [264, 7] width 463 height 14
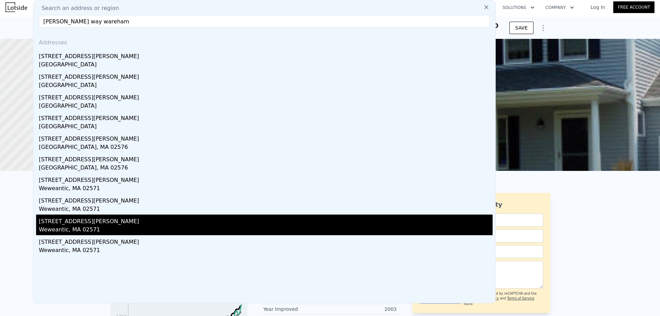
type input "[PERSON_NAME] way wareham"
click at [80, 222] on div "[STREET_ADDRESS][PERSON_NAME]" at bounding box center [266, 220] width 454 height 11
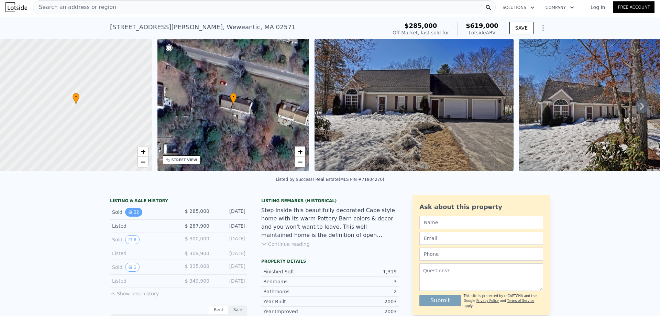
click at [136, 216] on button "22" at bounding box center [133, 212] width 17 height 9
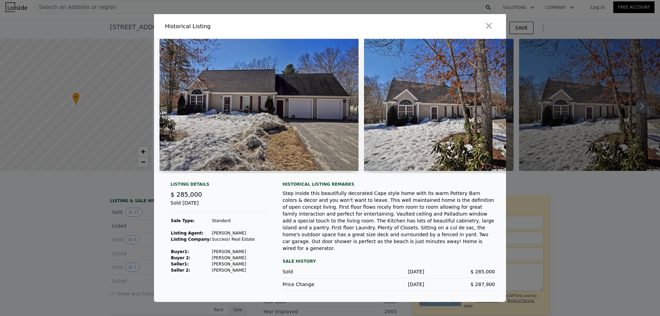
click at [69, 222] on div at bounding box center [330, 158] width 660 height 316
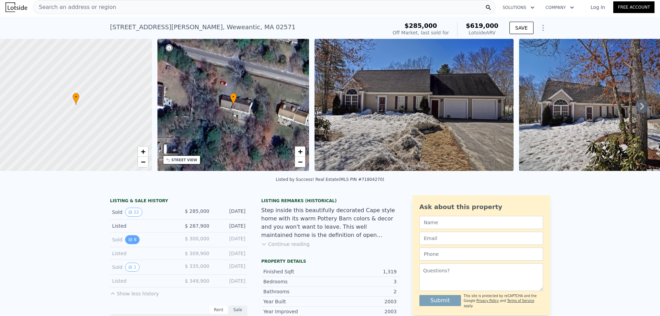
click at [132, 241] on button "8" at bounding box center [132, 239] width 14 height 9
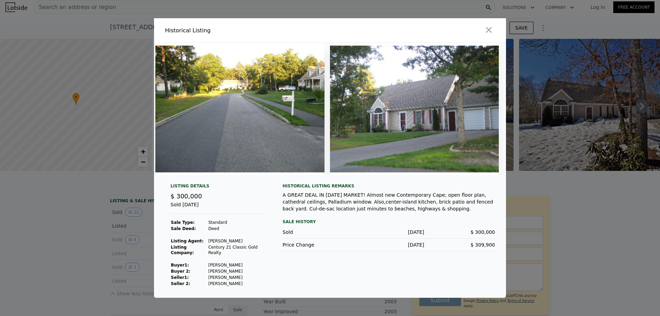
scroll to position [0, 1055]
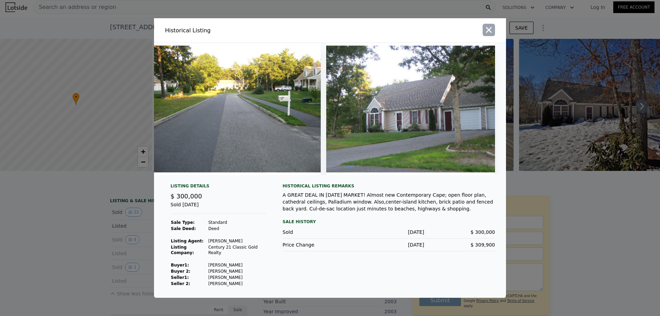
click at [491, 30] on icon "button" at bounding box center [489, 30] width 10 height 10
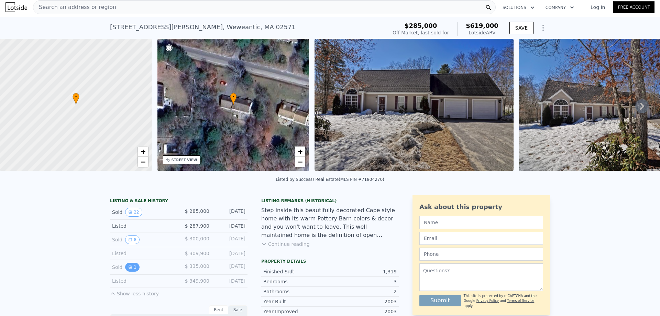
click at [129, 269] on icon "View historical data" at bounding box center [130, 267] width 3 height 3
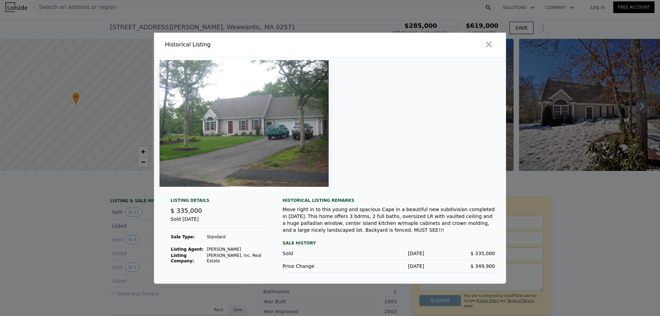
click at [212, 129] on img at bounding box center [244, 123] width 169 height 132
click at [493, 46] on icon "button" at bounding box center [489, 45] width 10 height 10
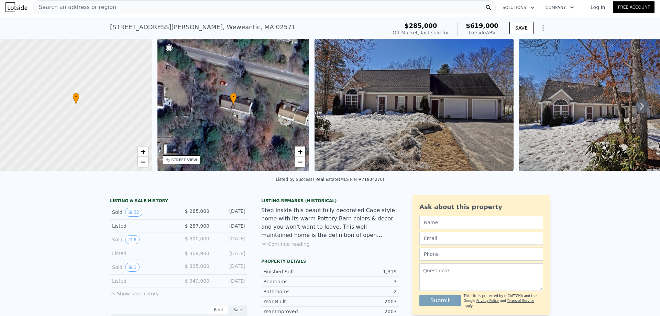
click at [101, 5] on span "Search an address or region" at bounding box center [74, 7] width 83 height 8
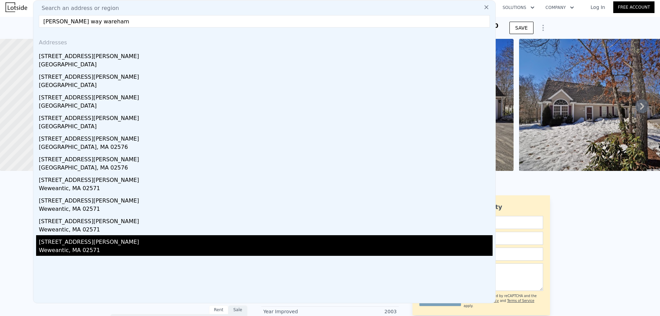
type input "[PERSON_NAME] way wareham"
click at [66, 242] on div "[STREET_ADDRESS][PERSON_NAME]" at bounding box center [266, 240] width 454 height 11
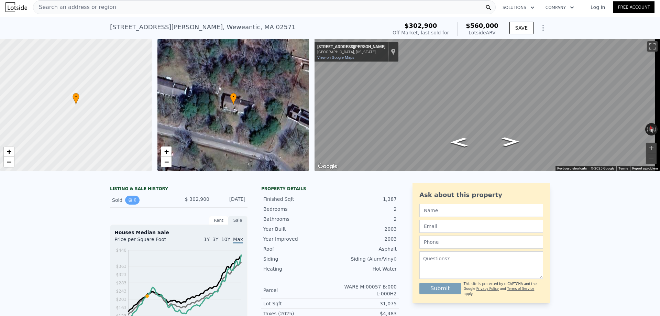
click at [131, 205] on button "0" at bounding box center [132, 200] width 14 height 9
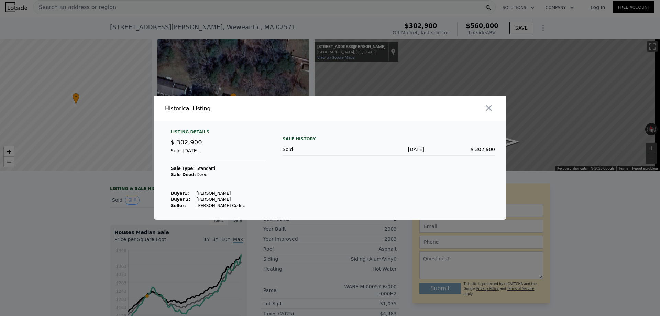
click at [72, 214] on div at bounding box center [330, 158] width 660 height 316
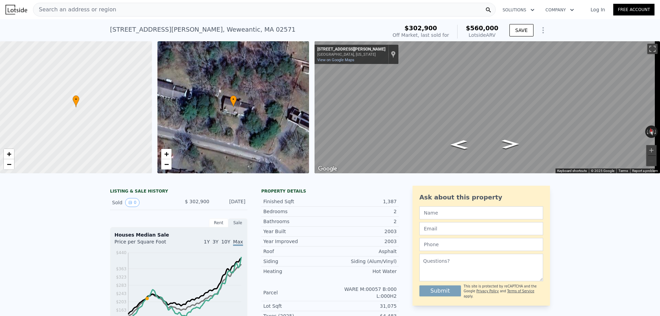
click at [135, 11] on div "Search an address or region" at bounding box center [264, 10] width 463 height 14
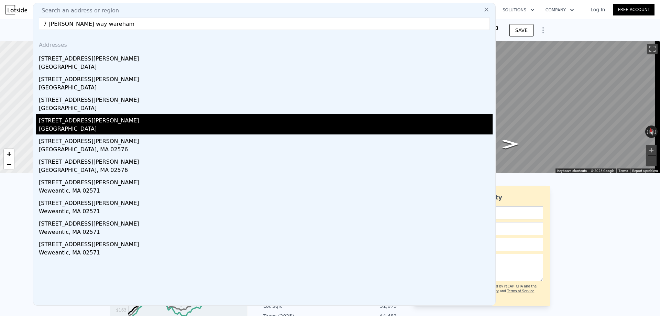
type input "7 [PERSON_NAME] way wareham"
click at [67, 128] on div "[GEOGRAPHIC_DATA]" at bounding box center [266, 130] width 454 height 10
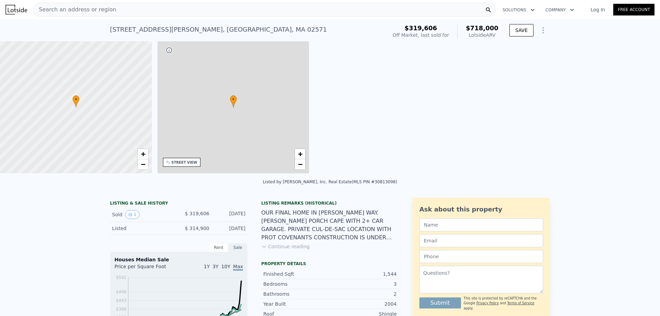
type input "3"
type input "2"
type input "2004"
type input "2132"
type input "23002"
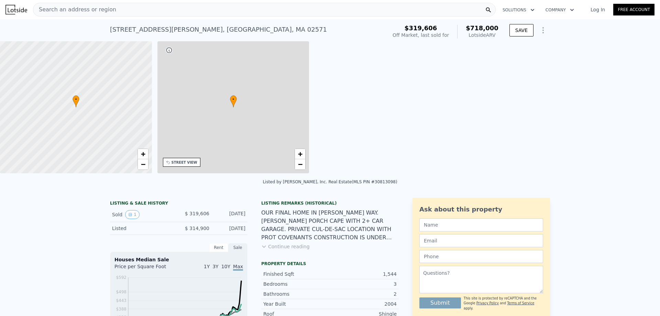
type input "29800"
type input "$ 718,000"
type input "$ 334,561"
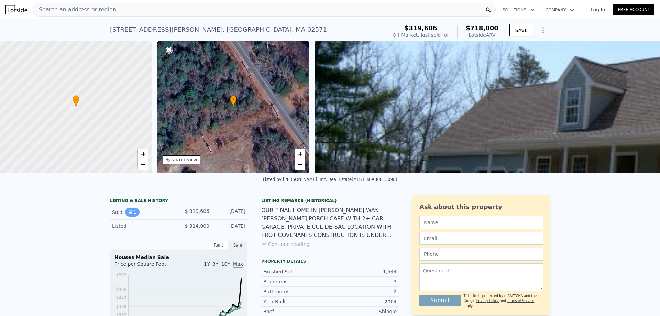
click at [125, 217] on button "1" at bounding box center [132, 212] width 14 height 9
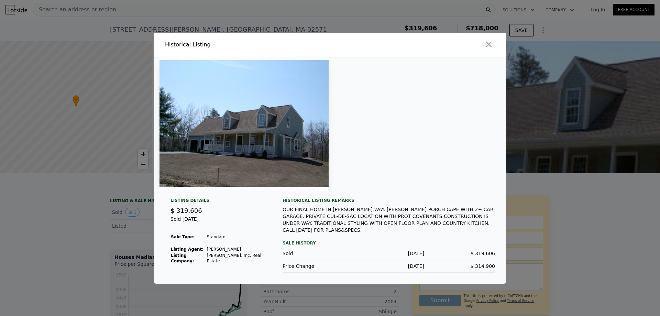
click at [62, 238] on div at bounding box center [330, 158] width 660 height 316
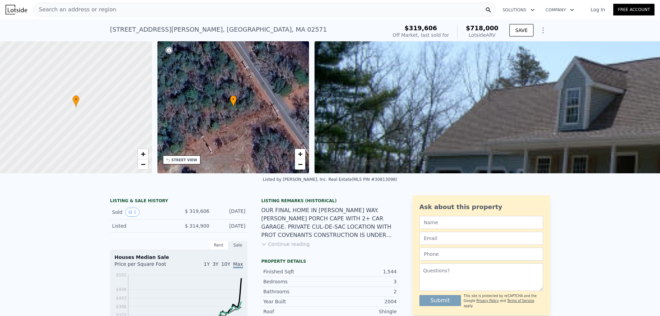
click at [118, 9] on div "Search an address or region" at bounding box center [264, 10] width 463 height 14
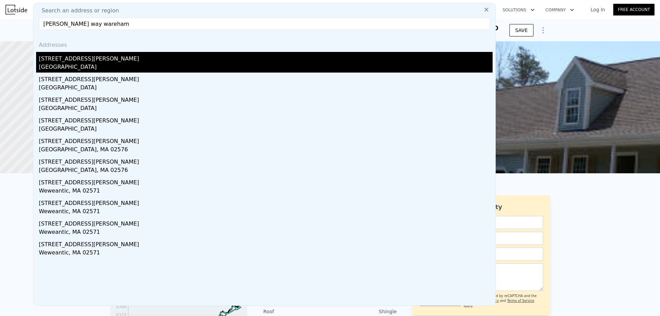
type input "[PERSON_NAME] way wareham"
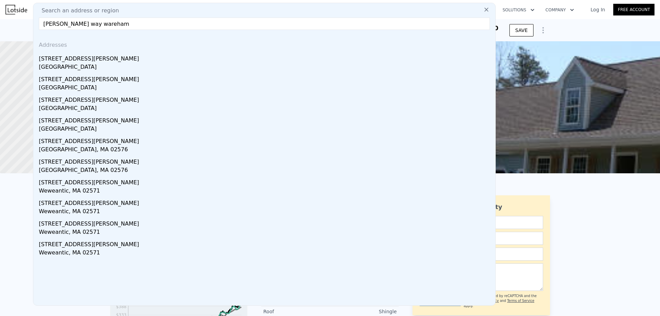
drag, startPoint x: 97, startPoint y: 61, endPoint x: 54, endPoint y: 267, distance: 210.0
click at [53, 274] on div "Addresses [STREET_ADDRESS][PERSON_NAME] [STREET_ADDRESS][GEOGRAPHIC_DATA][PERSO…" at bounding box center [264, 170] width 462 height 270
drag, startPoint x: 52, startPoint y: 251, endPoint x: 50, endPoint y: 281, distance: 30.0
click at [50, 281] on div "Addresses [STREET_ADDRESS][PERSON_NAME] [STREET_ADDRESS][GEOGRAPHIC_DATA][PERSO…" at bounding box center [264, 170] width 462 height 270
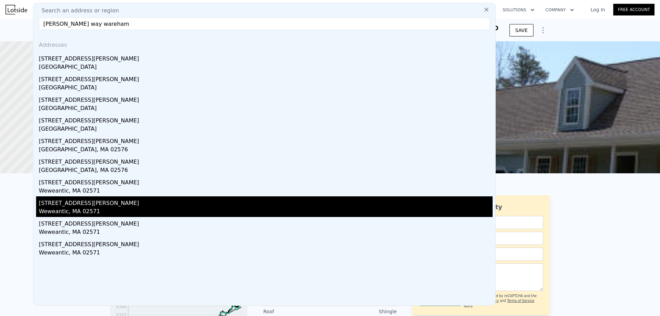
click at [63, 204] on div "[STREET_ADDRESS][PERSON_NAME]" at bounding box center [266, 201] width 454 height 11
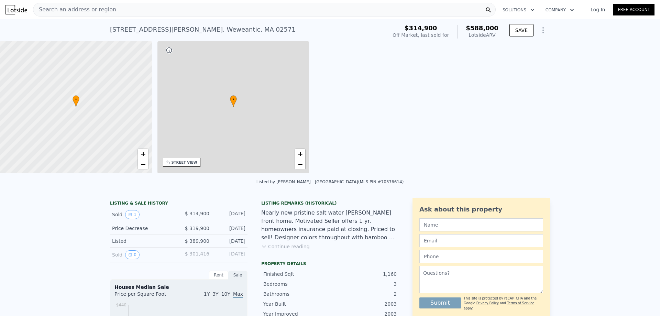
type input "2"
type input "3"
type input "1"
type input "840"
type input "1469"
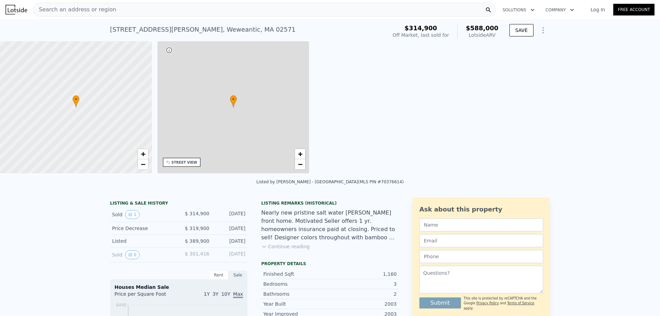
type input "4000"
type input "16012"
type input "$ 588,000"
type input "$ 219,111"
